Goal: Task Accomplishment & Management: Use online tool/utility

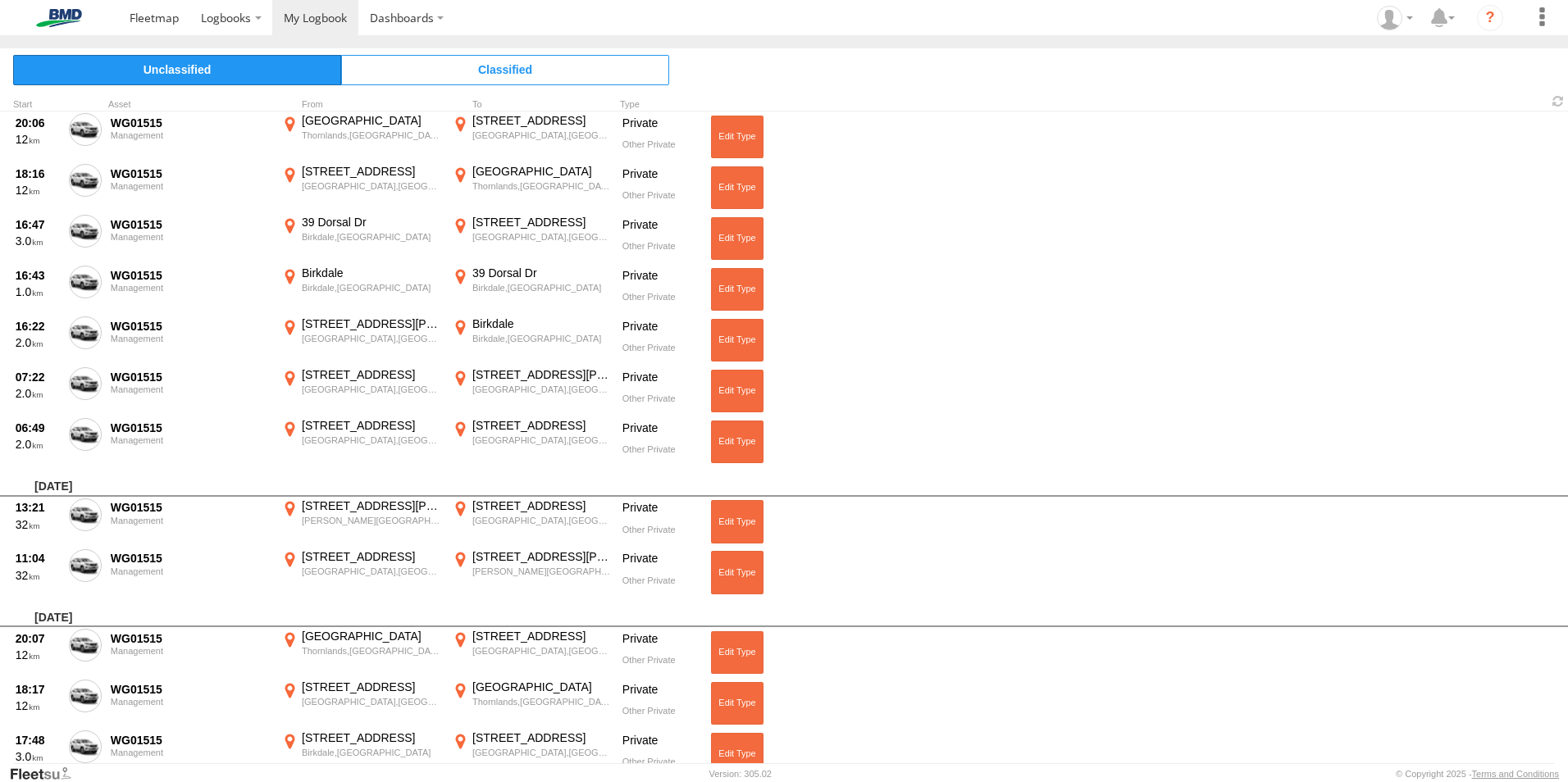
click at [230, 67] on span "Unclassified" at bounding box center [177, 69] width 328 height 29
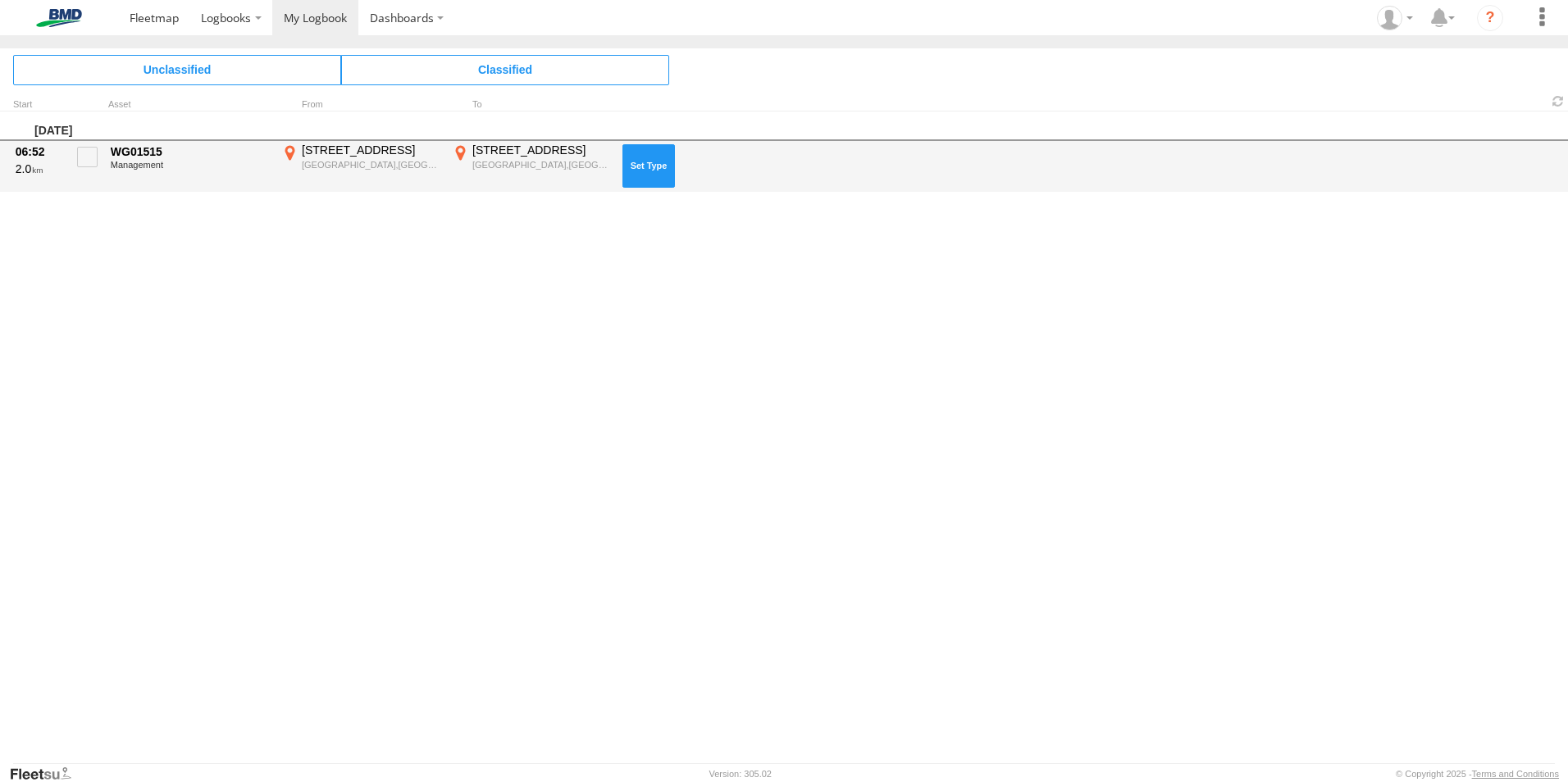
click at [644, 168] on button at bounding box center [649, 166] width 53 height 42
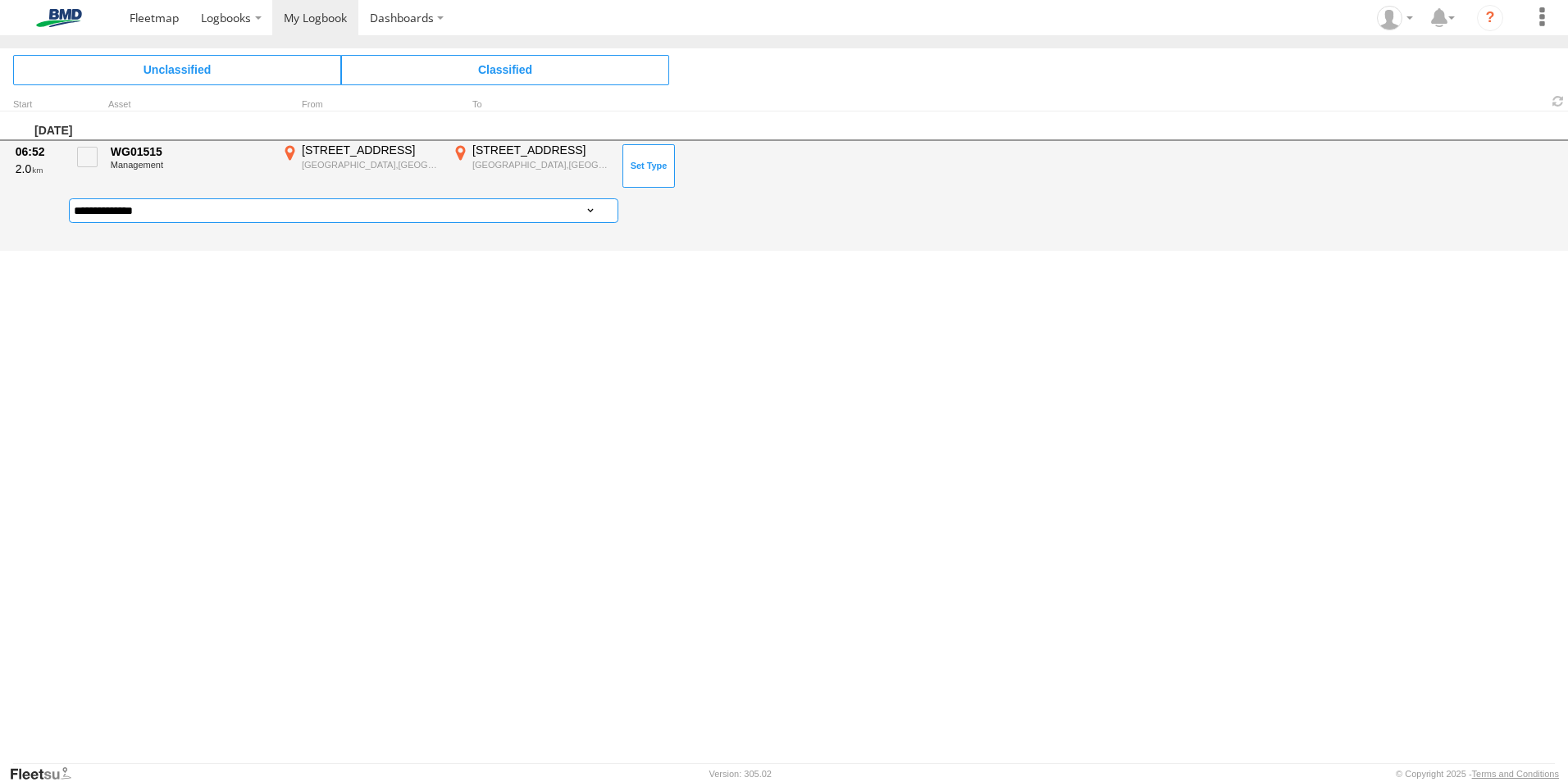
drag, startPoint x: 597, startPoint y: 207, endPoint x: 589, endPoint y: 216, distance: 12.0
click at [597, 207] on select "**********" at bounding box center [343, 210] width 549 height 24
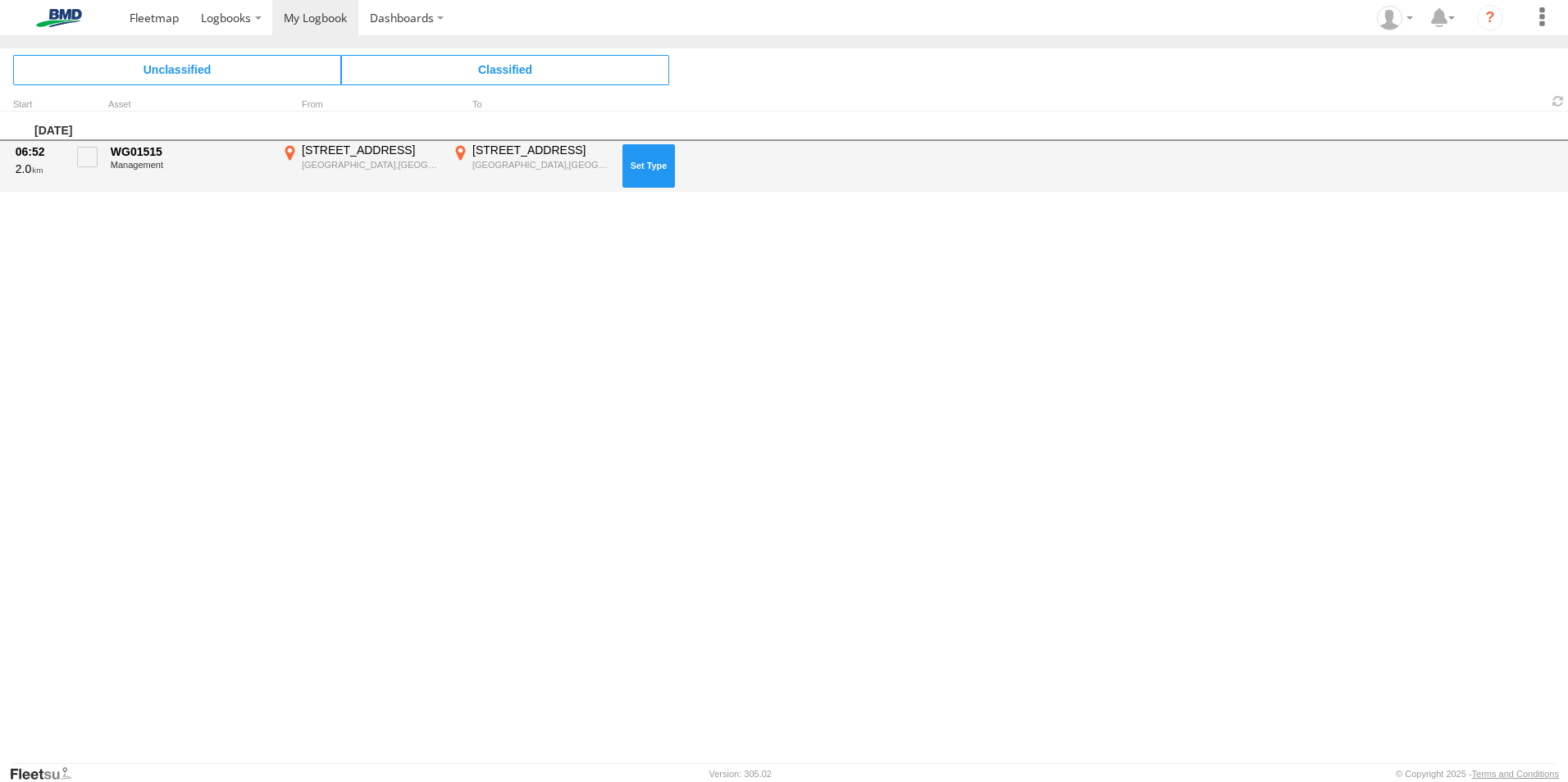
click at [654, 170] on button at bounding box center [649, 166] width 53 height 42
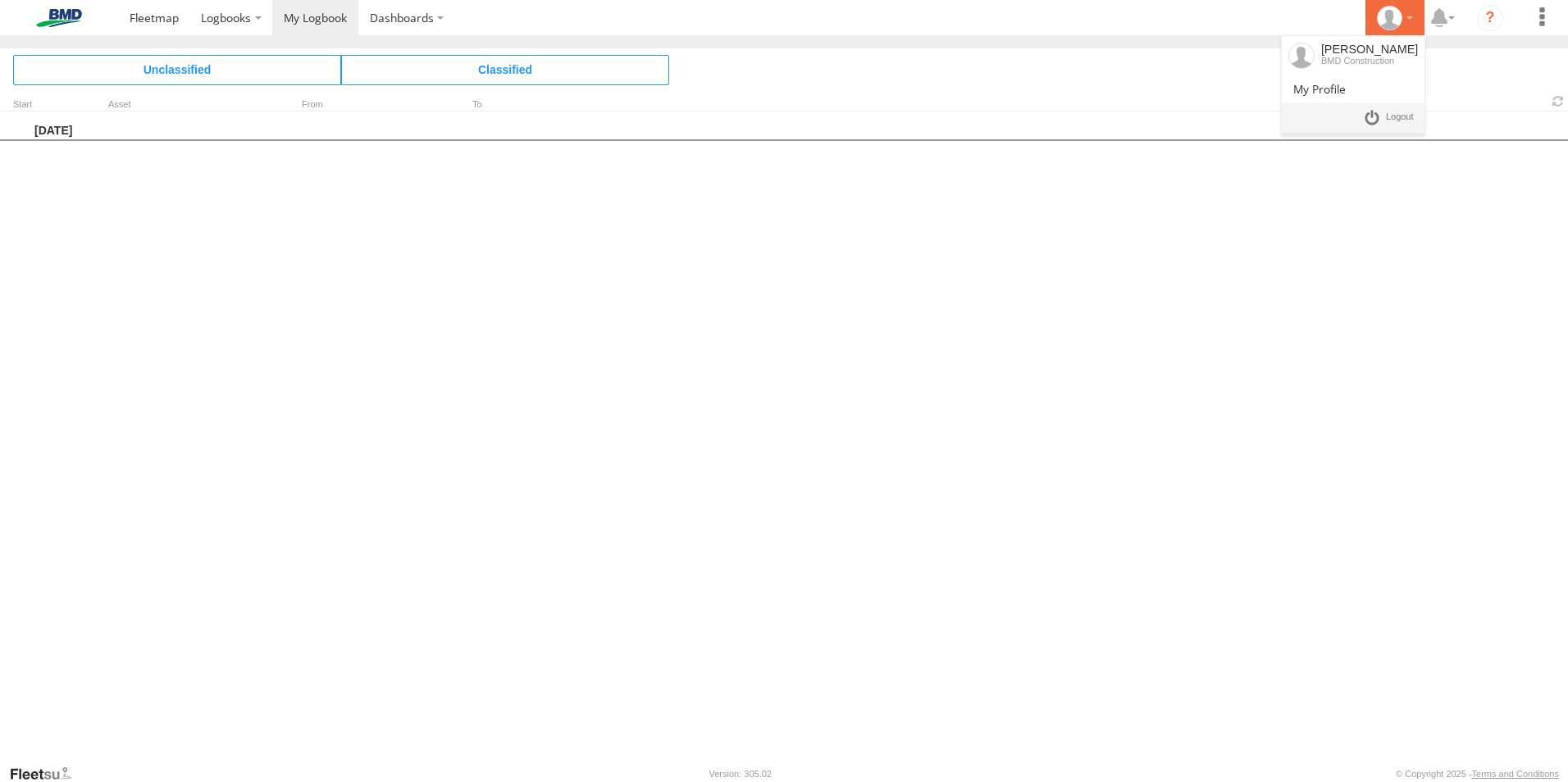
click at [1408, 19] on div at bounding box center [1395, 19] width 48 height 25
drag, startPoint x: 1407, startPoint y: 120, endPoint x: 1386, endPoint y: 121, distance: 21.0
click at [1407, 120] on span at bounding box center [1400, 117] width 28 height 18
